Goal: Information Seeking & Learning: Obtain resource

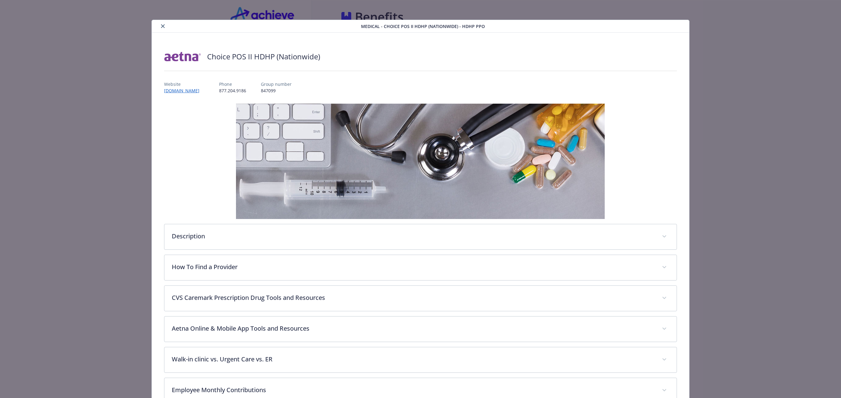
click at [163, 27] on icon "close" at bounding box center [163, 26] width 4 height 4
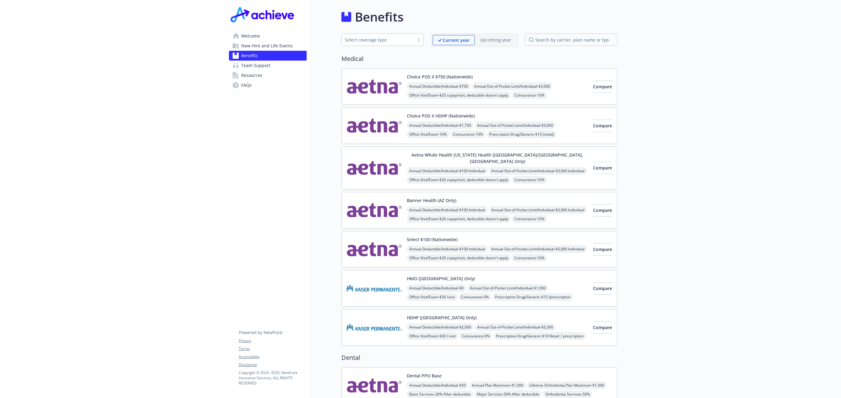
drag, startPoint x: 267, startPoint y: 14, endPoint x: 255, endPoint y: 27, distance: 17.8
click at [267, 14] on img at bounding box center [263, 14] width 69 height 18
click at [248, 37] on span "Welcome" at bounding box center [250, 36] width 19 height 10
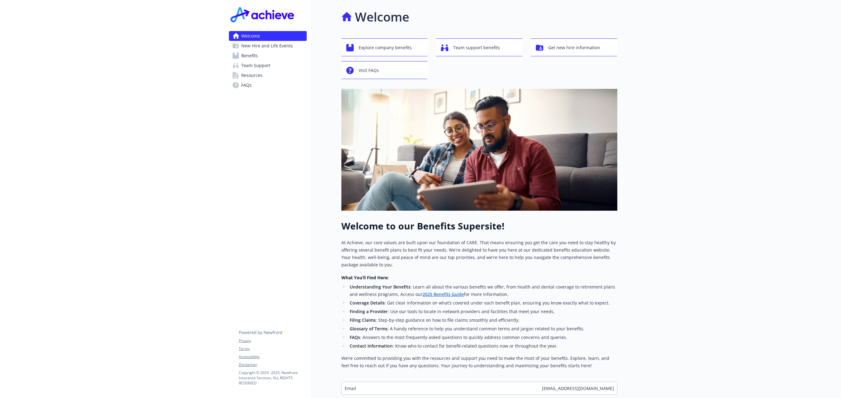
click at [434, 293] on link "2025 Benefits Guide" at bounding box center [442, 294] width 41 height 6
